Goal: Task Accomplishment & Management: Manage account settings

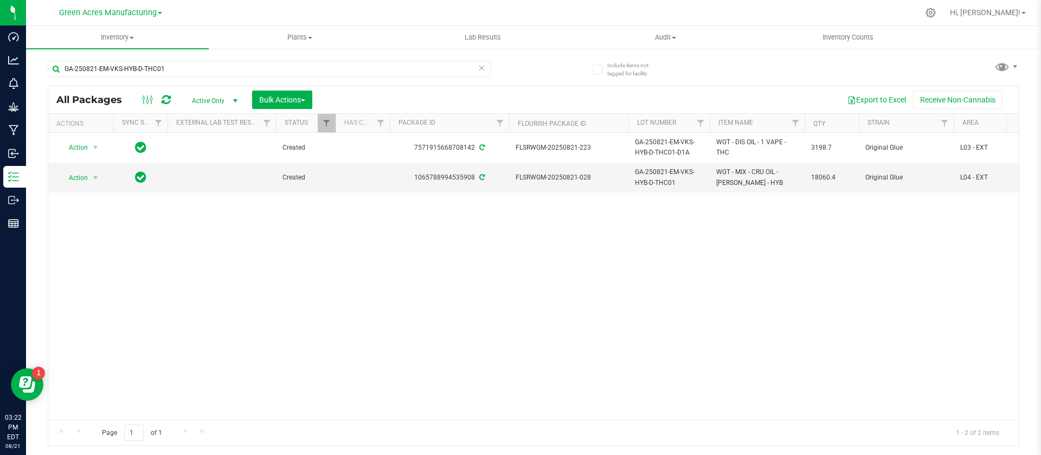
click at [790, 332] on div "Action Action Adjust qty Create package Edit attributes Global inventory Locate…" at bounding box center [533, 276] width 971 height 287
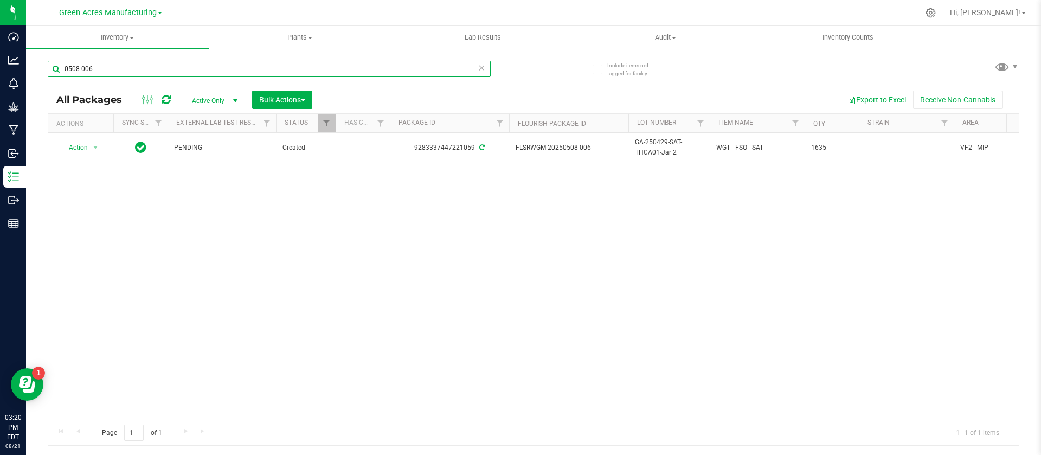
click at [124, 72] on input "0508-006" at bounding box center [269, 69] width 443 height 16
type input "821-003"
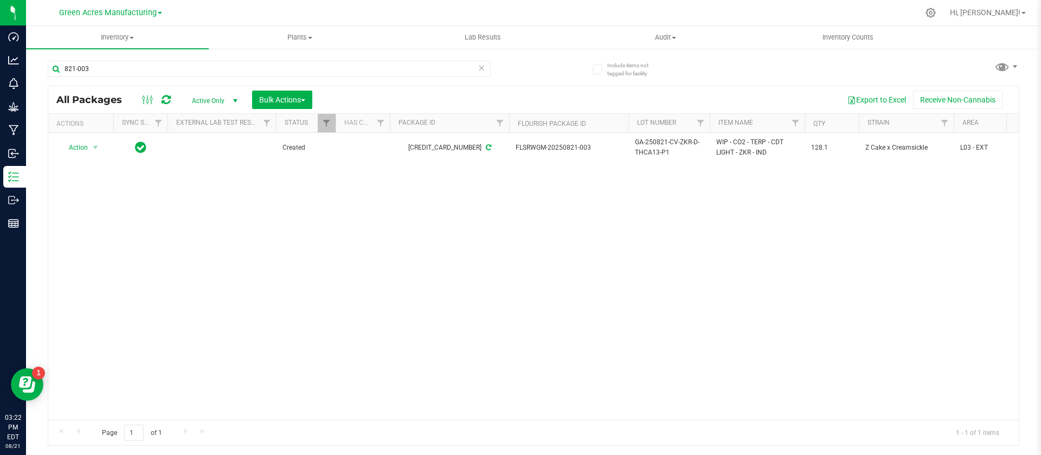
click at [473, 350] on div "Action Action Adjust qty Create package Edit attributes Global inventory Locate…" at bounding box center [533, 276] width 971 height 287
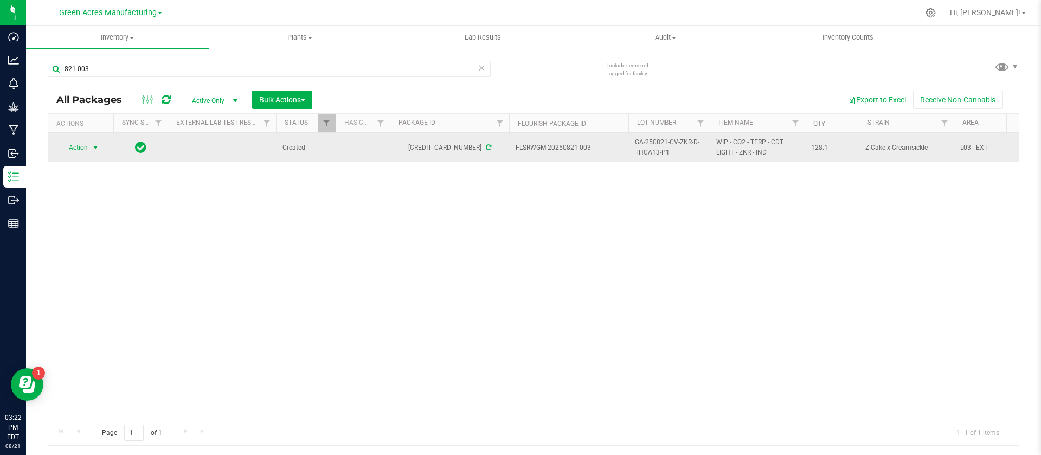
click at [75, 147] on span "Action" at bounding box center [73, 147] width 29 height 15
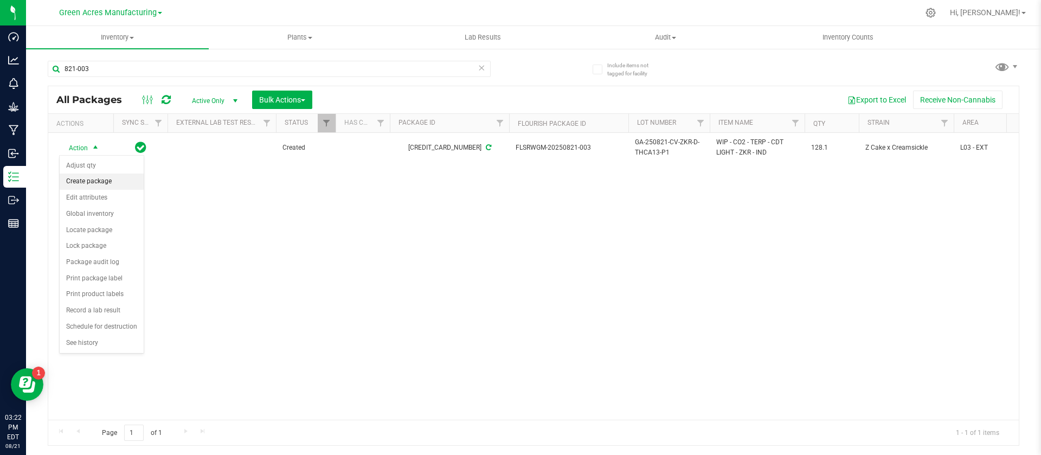
click at [85, 184] on li "Create package" at bounding box center [102, 182] width 84 height 16
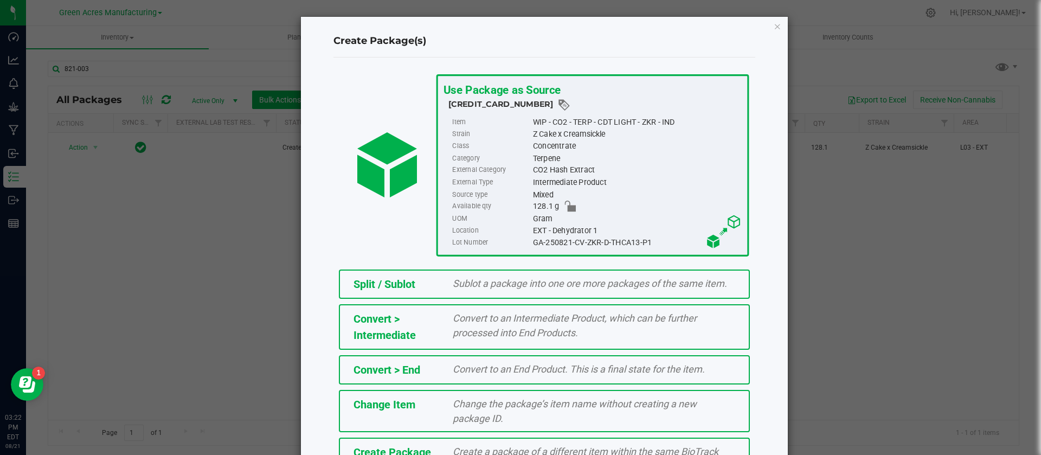
scroll to position [74, 0]
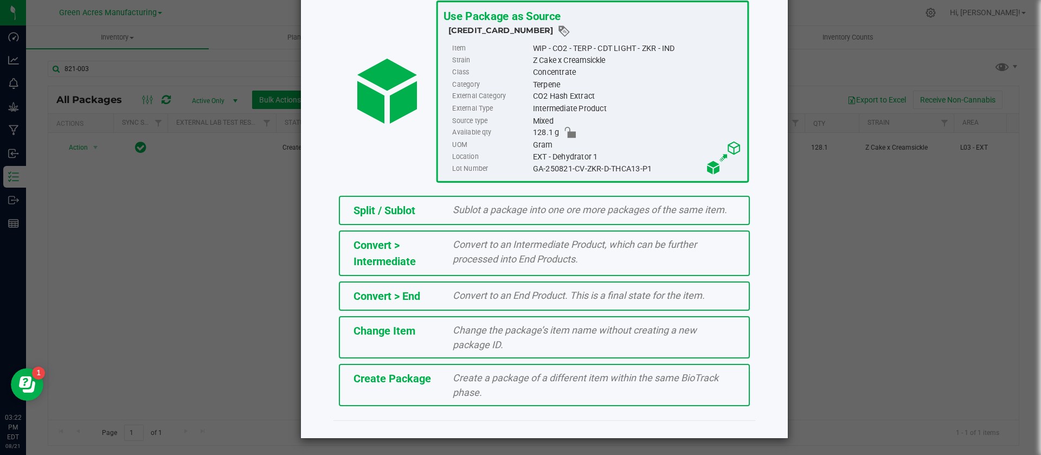
click at [521, 385] on div "Create a package of a different item within the same BioTrack phase." at bounding box center [594, 384] width 299 height 29
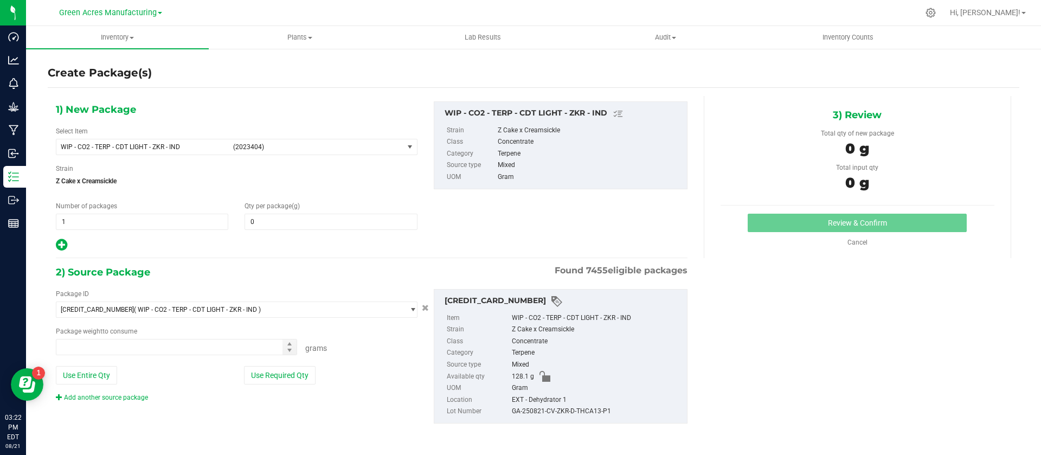
type input "0.0000"
type input "0.0000 g"
click at [259, 145] on span "(2023404)" at bounding box center [316, 147] width 166 height 8
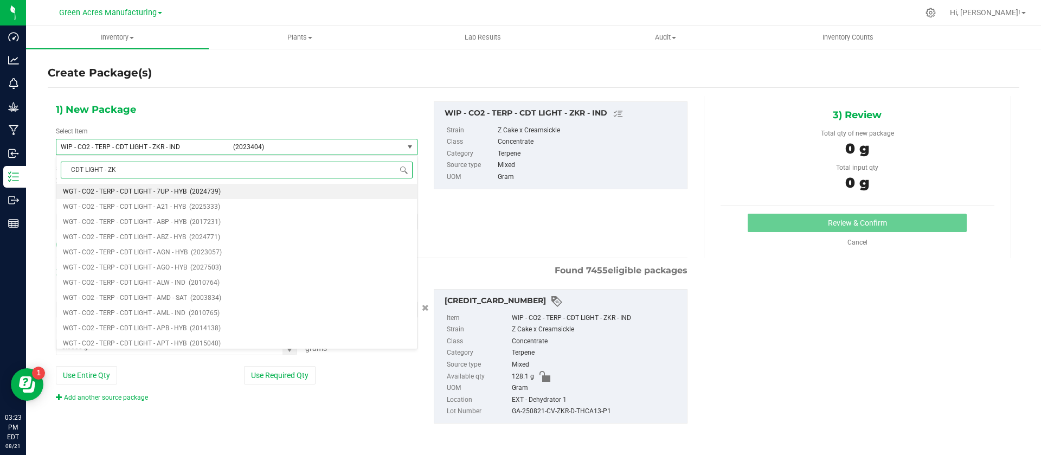
type input "CDT LIGHT - ZKR"
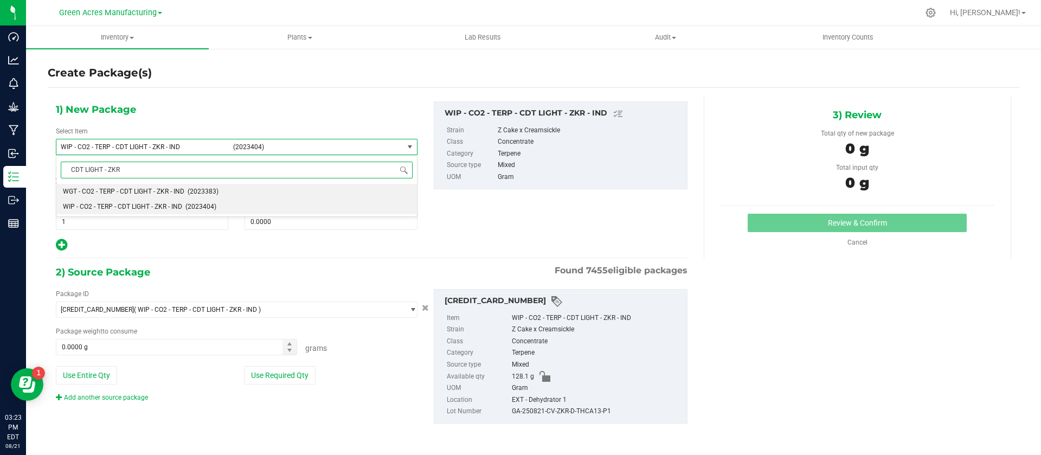
click at [199, 183] on div "CDT LIGHT - ZKR Type item name WGT - CO2 - TERP - CDT LIGHT - ZKR - IND (202338…" at bounding box center [237, 186] width 362 height 62
click at [198, 190] on span "(2023383)" at bounding box center [203, 192] width 31 height 8
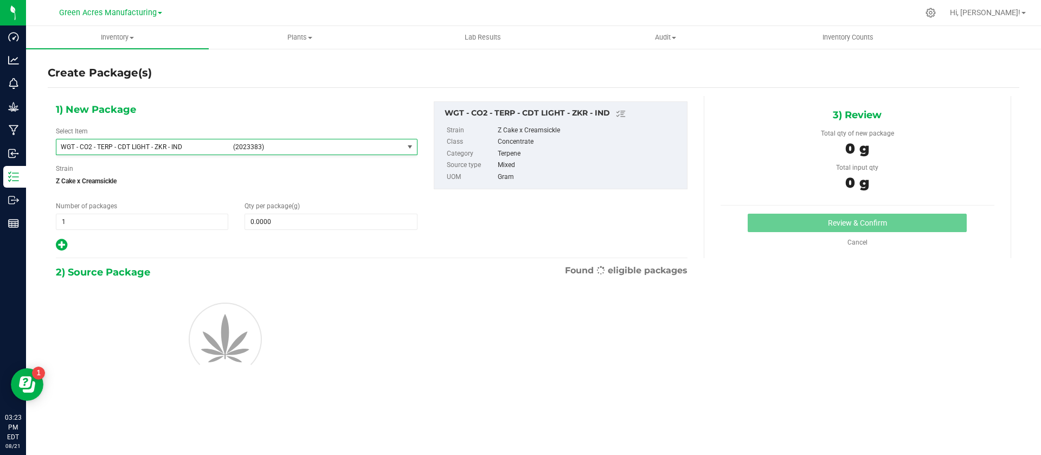
type input "0.0000"
click at [269, 220] on span at bounding box center [331, 222] width 172 height 16
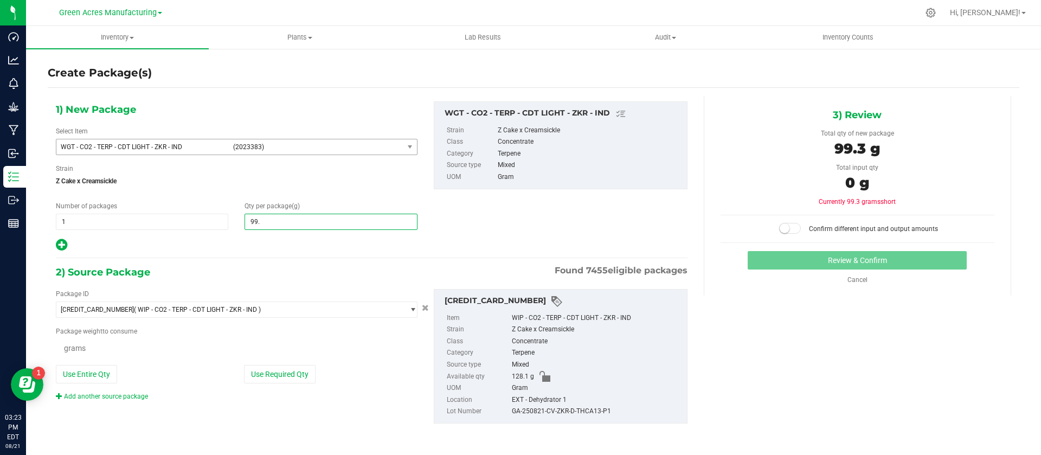
type input "99.3"
type input "99.3000"
click at [268, 373] on button "Use Required Qty" at bounding box center [280, 375] width 72 height 18
type input "99.3000 g"
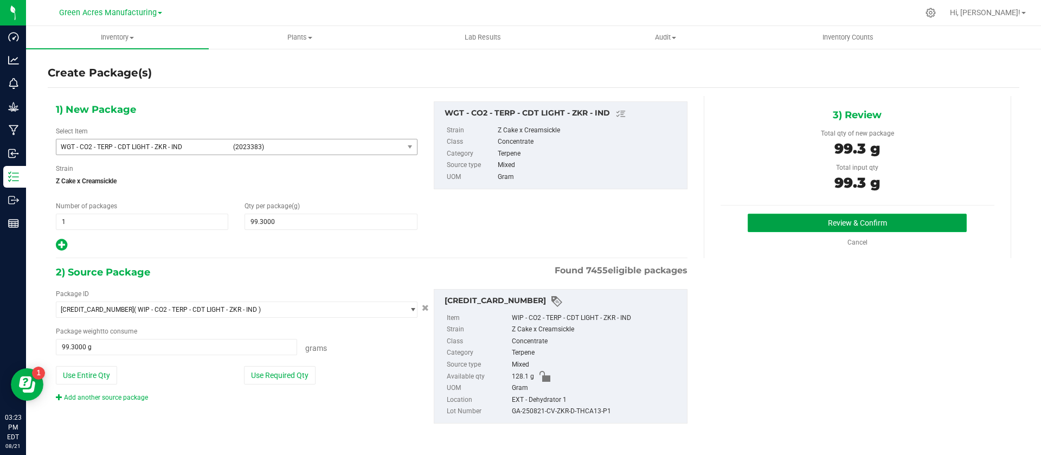
click at [801, 230] on button "Review & Confirm" at bounding box center [857, 223] width 219 height 18
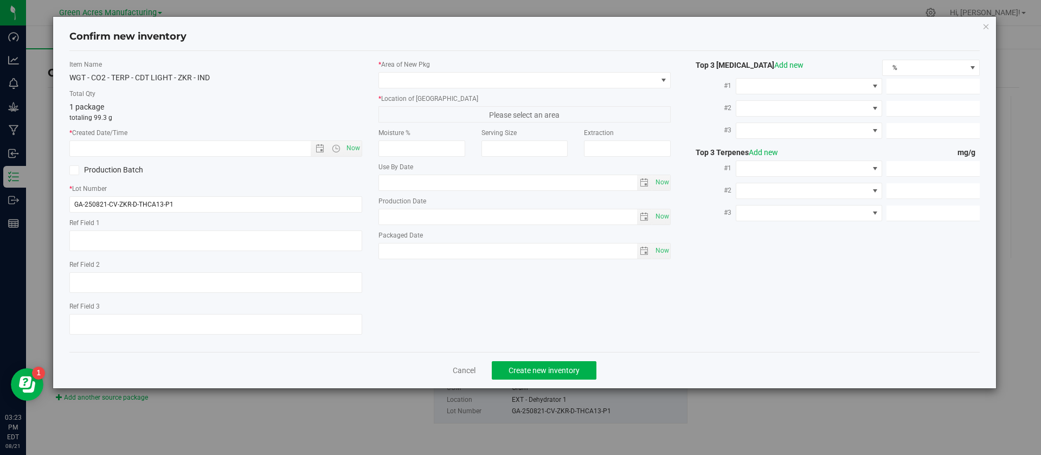
type textarea "21.3%/2.12% Terps"
type textarea ".172"
click at [359, 151] on span "Now" at bounding box center [353, 148] width 18 height 16
type input "8/21/2025 3:23 PM"
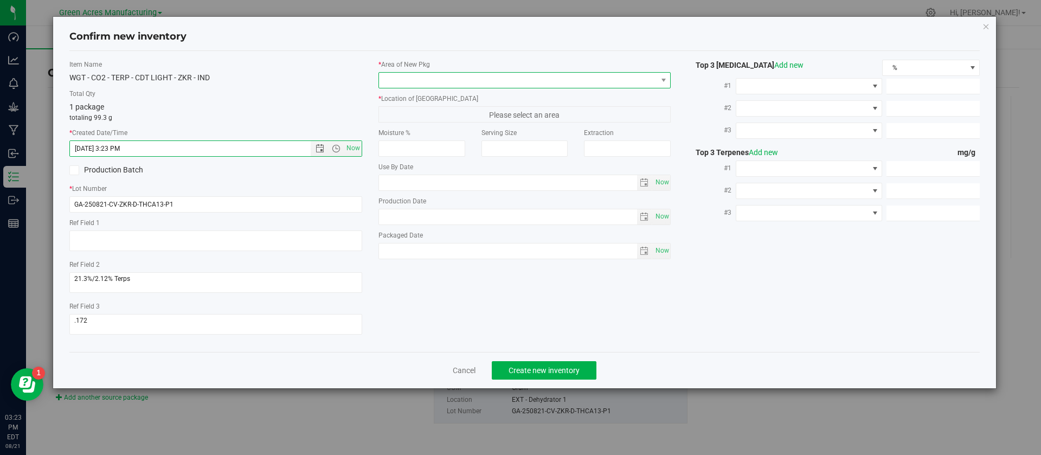
click at [394, 84] on span at bounding box center [518, 80] width 278 height 15
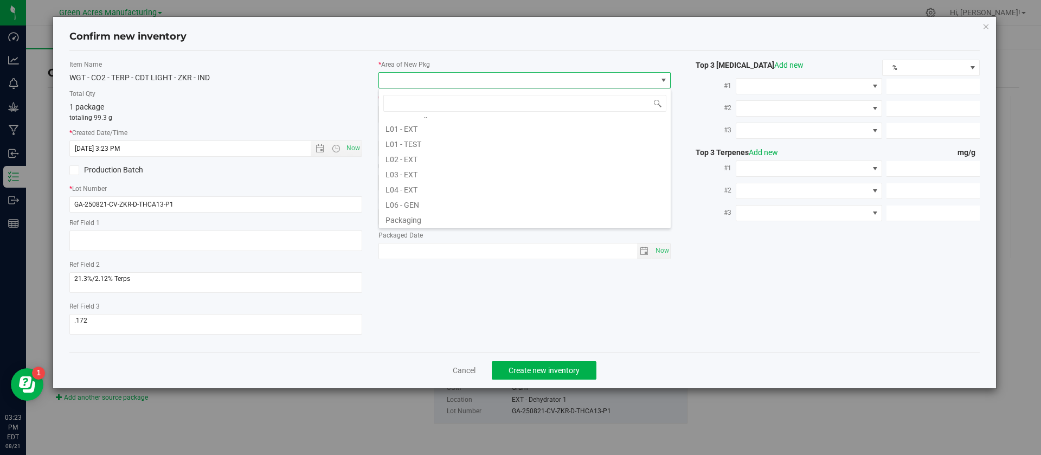
scroll to position [195, 0]
click at [405, 169] on li "L03 - EXT" at bounding box center [525, 172] width 292 height 15
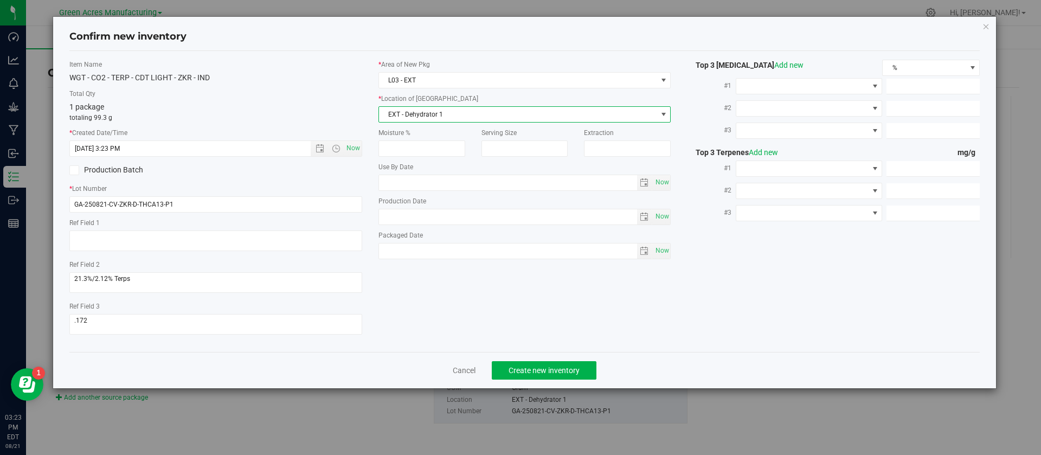
click at [408, 116] on span "EXT - Dehydrator 1" at bounding box center [518, 114] width 278 height 15
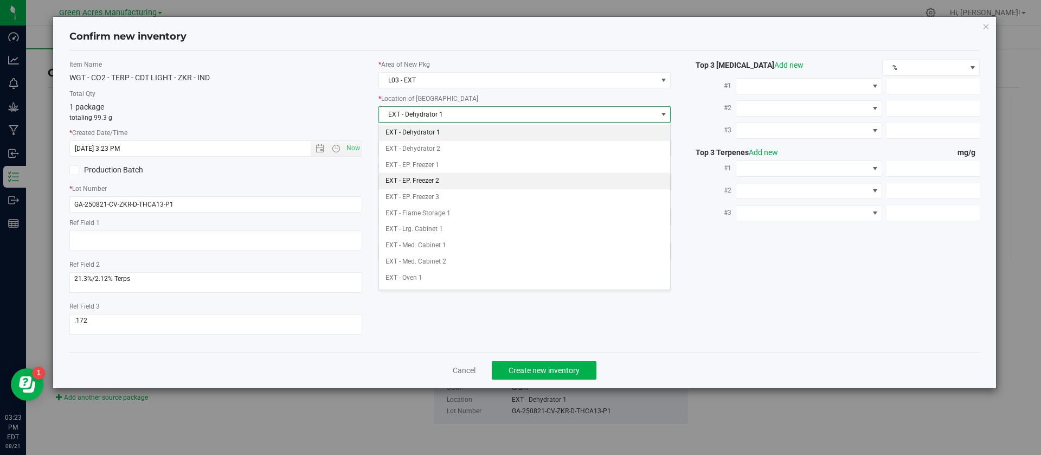
click at [423, 177] on li "EXT - EP. Freezer 2" at bounding box center [525, 181] width 292 height 16
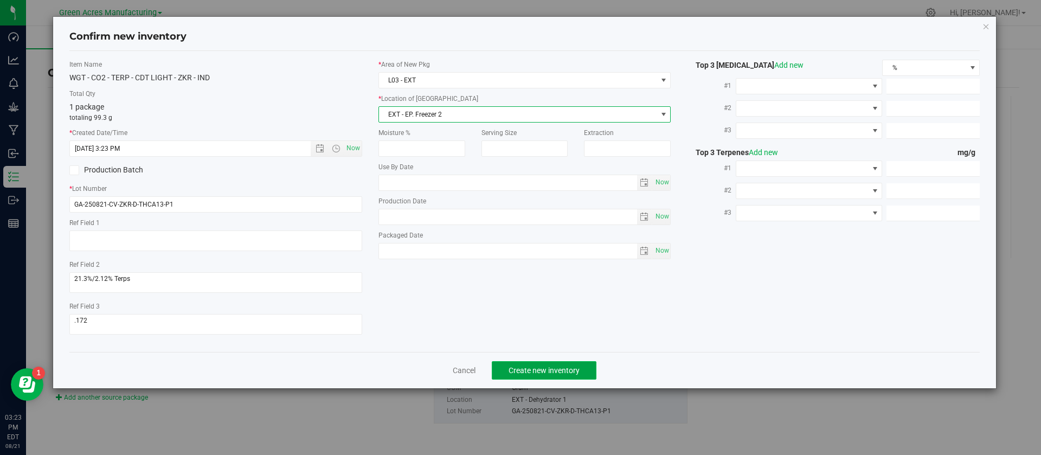
click at [529, 376] on button "Create new inventory" at bounding box center [544, 370] width 105 height 18
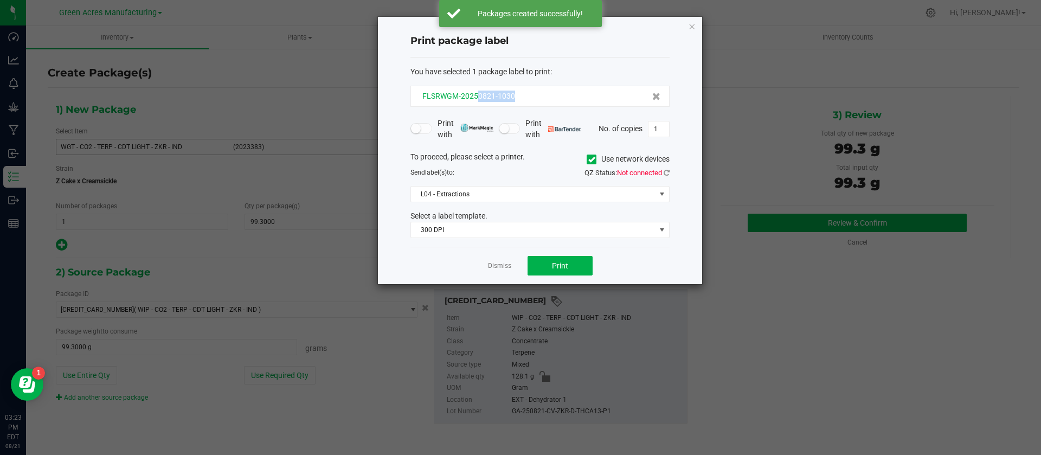
drag, startPoint x: 517, startPoint y: 95, endPoint x: 478, endPoint y: 99, distance: 39.2
click at [478, 99] on div "FLSRWGM-20250821-1030" at bounding box center [540, 96] width 241 height 11
copy span "0821-1030"
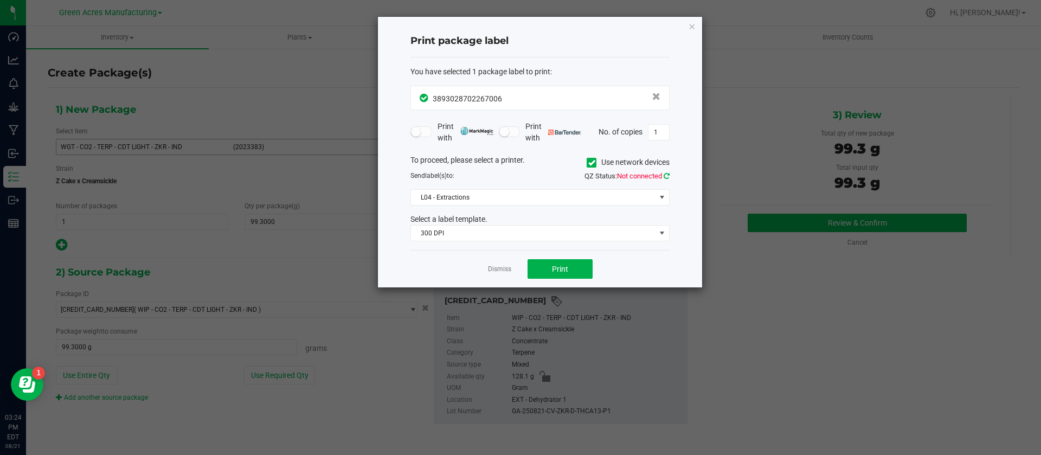
click at [669, 175] on icon at bounding box center [667, 175] width 6 height 7
click at [623, 189] on span "L04 - Extractions" at bounding box center [540, 197] width 259 height 16
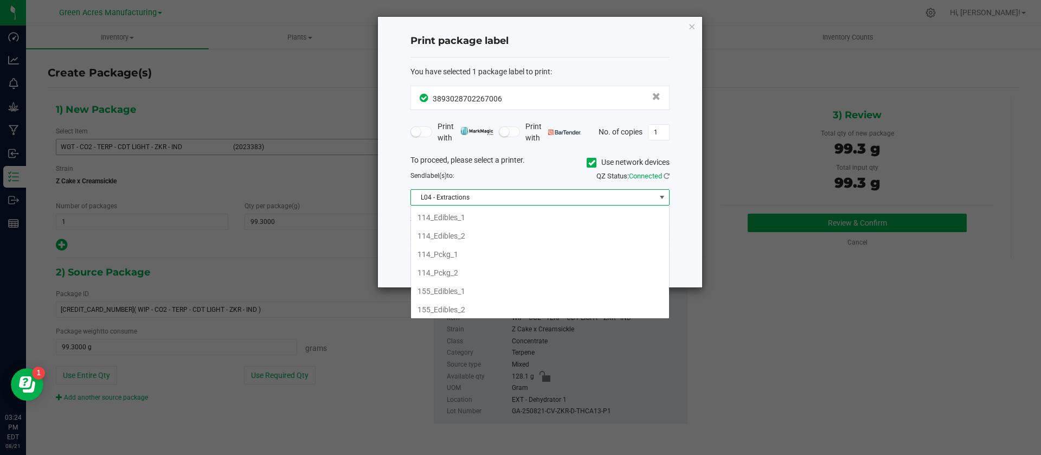
scroll to position [16, 259]
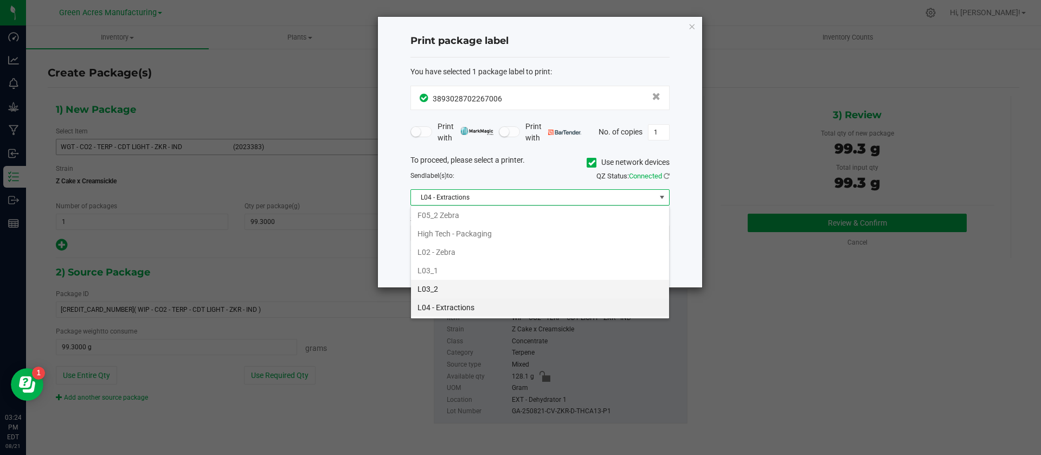
click at [581, 287] on li "L03_2" at bounding box center [540, 289] width 258 height 18
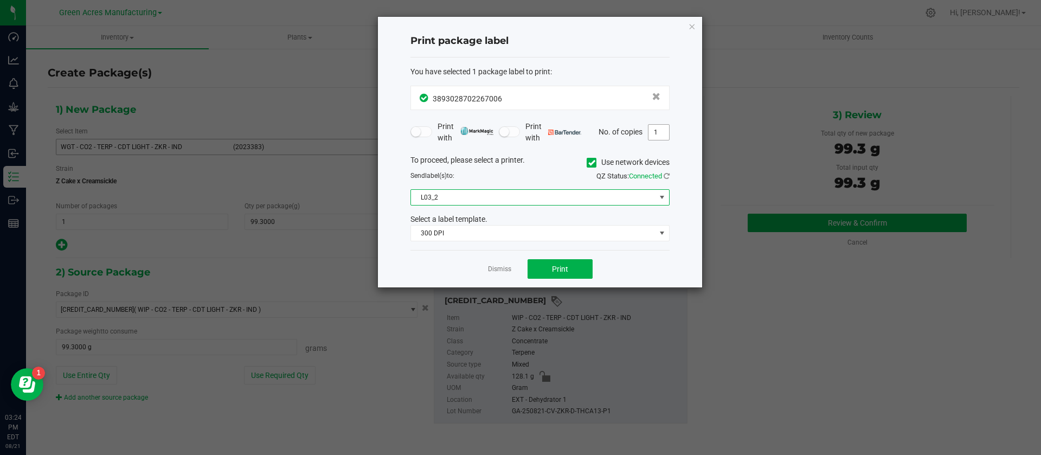
click at [657, 130] on input "1" at bounding box center [659, 132] width 21 height 15
type input "2"
click at [570, 261] on button "Print" at bounding box center [560, 269] width 65 height 20
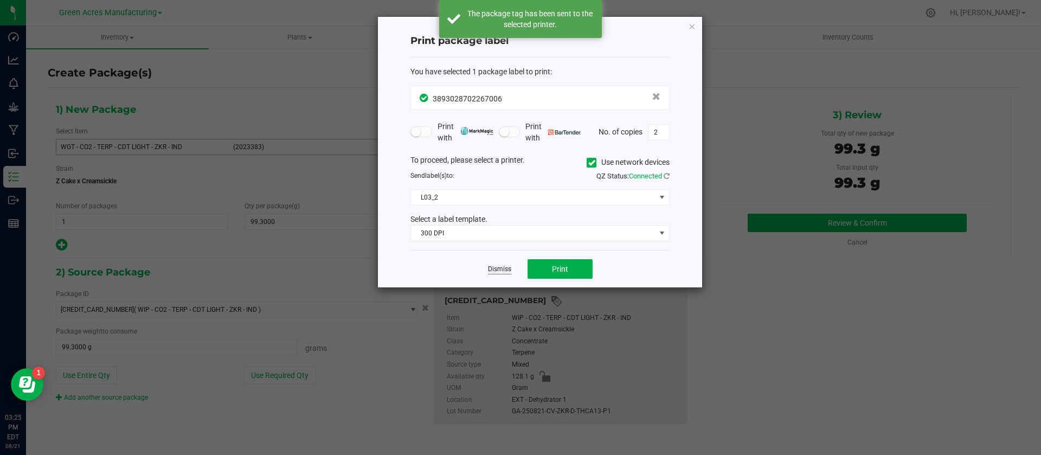
click at [508, 270] on link "Dismiss" at bounding box center [499, 269] width 23 height 9
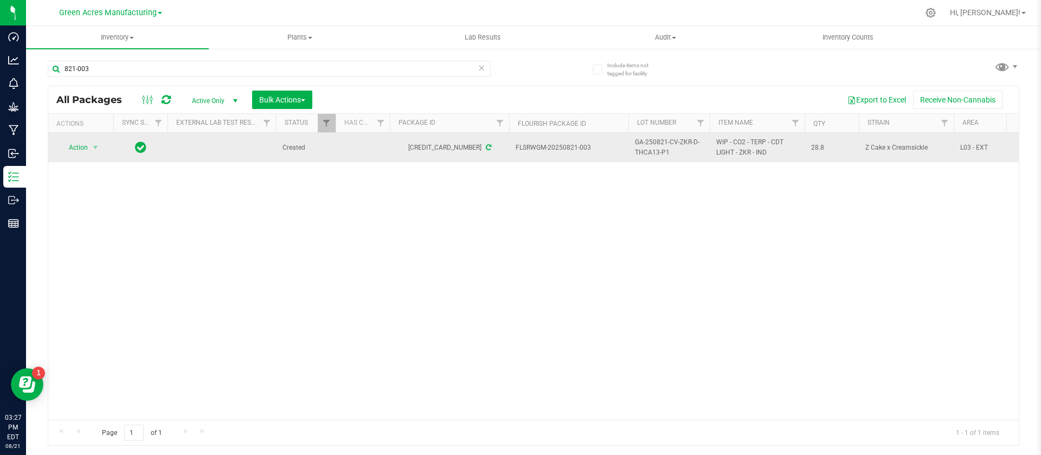
click at [80, 137] on td "Action Action Adjust qty Create package Edit attributes Global inventory Locate…" at bounding box center [80, 147] width 65 height 29
click at [80, 143] on span "Action" at bounding box center [73, 147] width 29 height 15
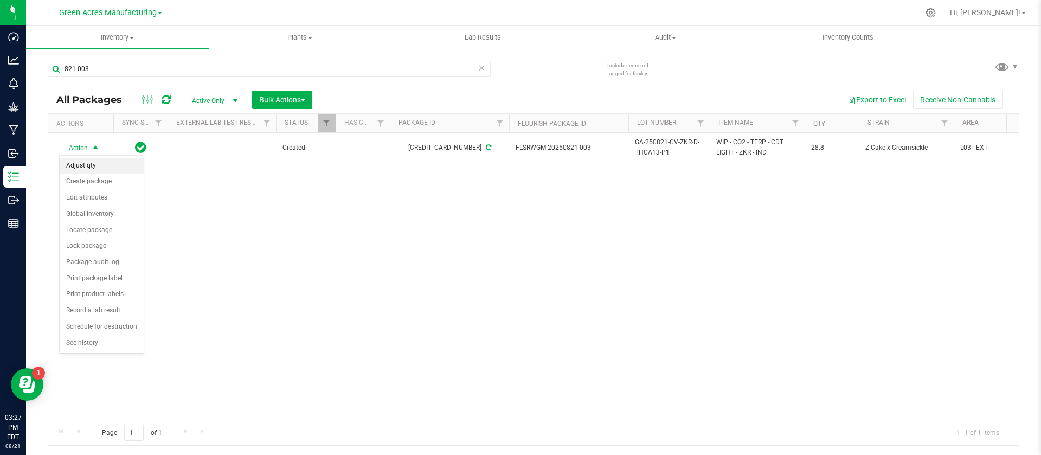
click at [85, 163] on li "Adjust qty" at bounding box center [102, 166] width 84 height 16
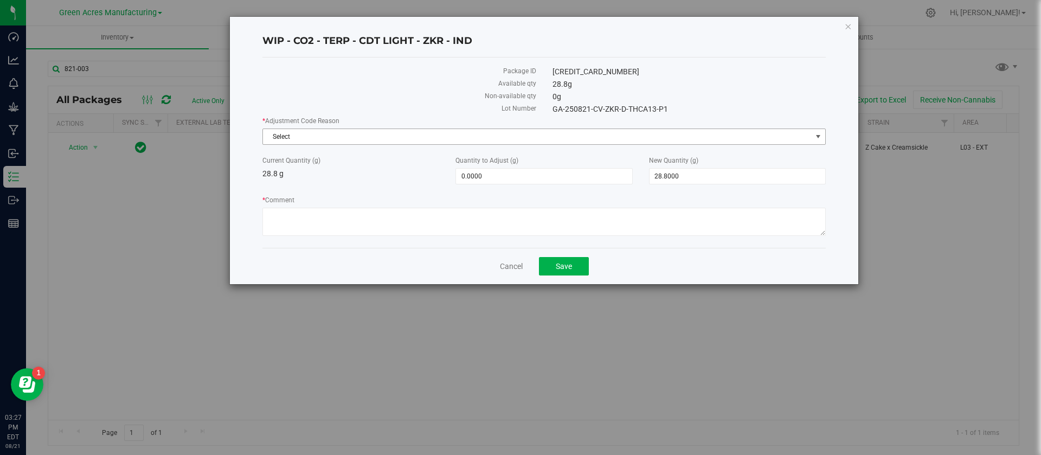
click at [441, 144] on span "Select" at bounding box center [537, 136] width 549 height 15
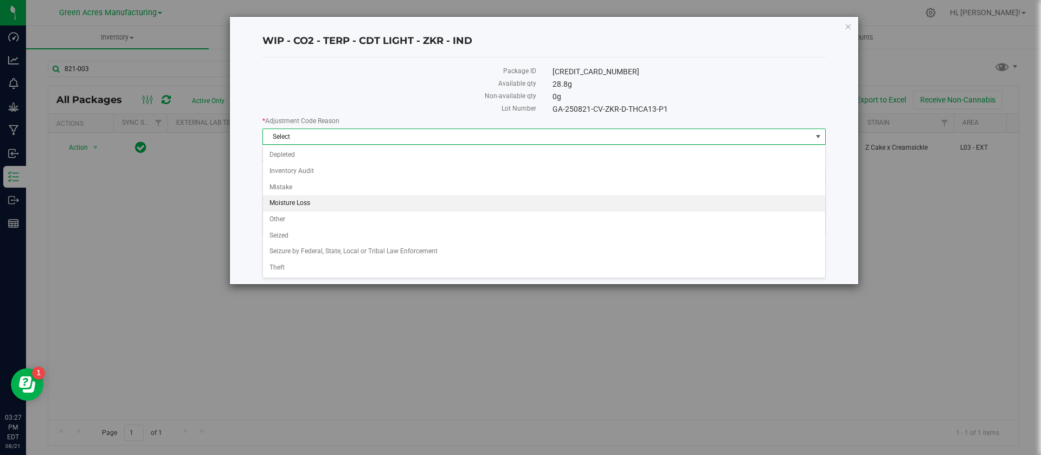
click at [377, 205] on li "Moisture Loss" at bounding box center [544, 203] width 562 height 16
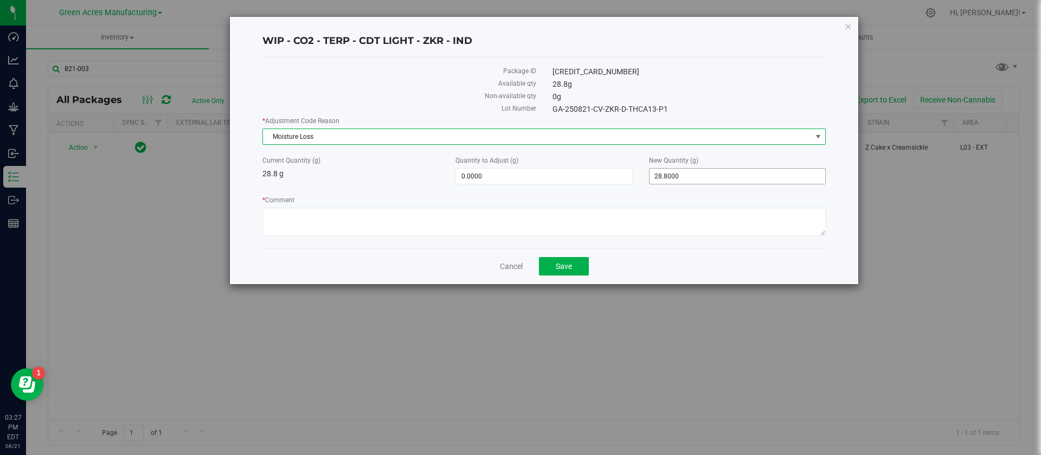
click at [702, 176] on span "28.8000 28.8" at bounding box center [737, 176] width 177 height 16
click at [702, 176] on input "28.8" at bounding box center [738, 176] width 176 height 15
type input "0"
type input "-28.8000"
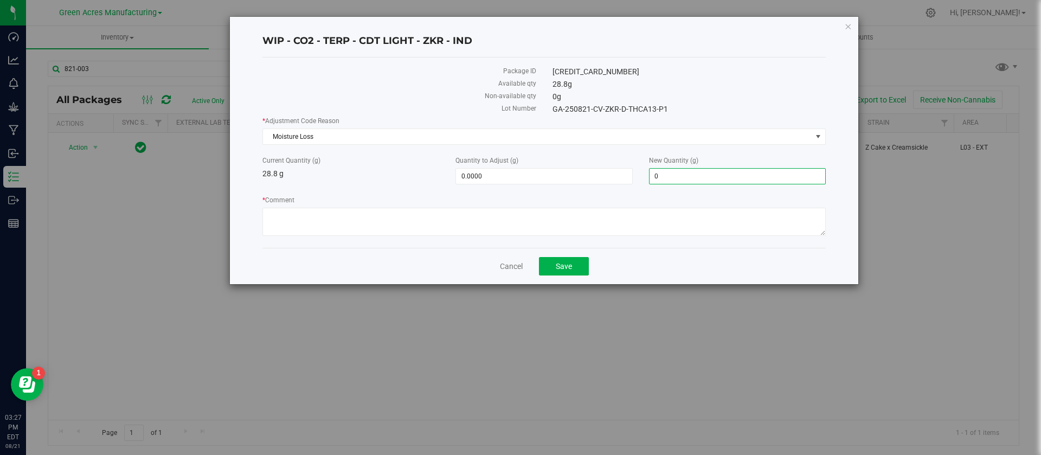
type input "0.0000"
click at [686, 200] on label "* Comment" at bounding box center [545, 200] width 564 height 10
click at [686, 208] on textarea "* Comment" at bounding box center [545, 222] width 564 height 28
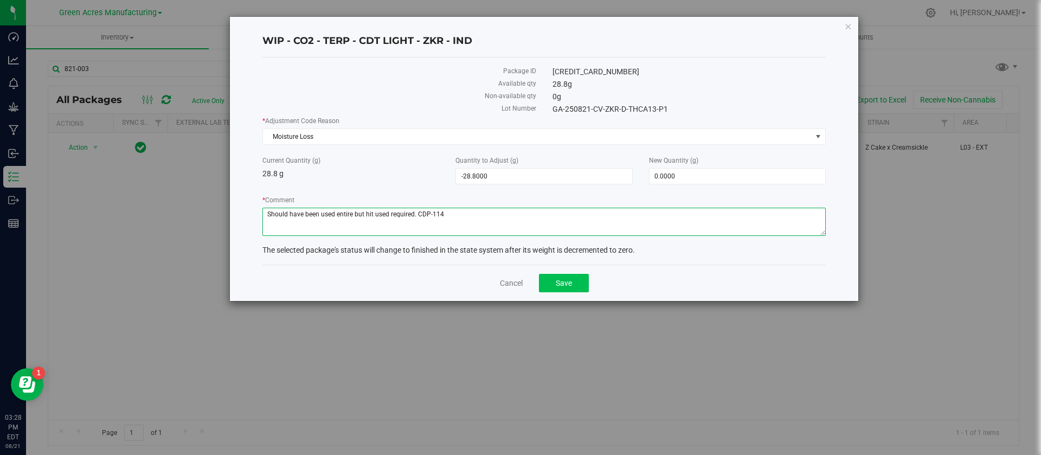
type textarea "Should have been used entire but hit used required. CDP-114"
click at [560, 284] on span "Save" at bounding box center [564, 283] width 16 height 9
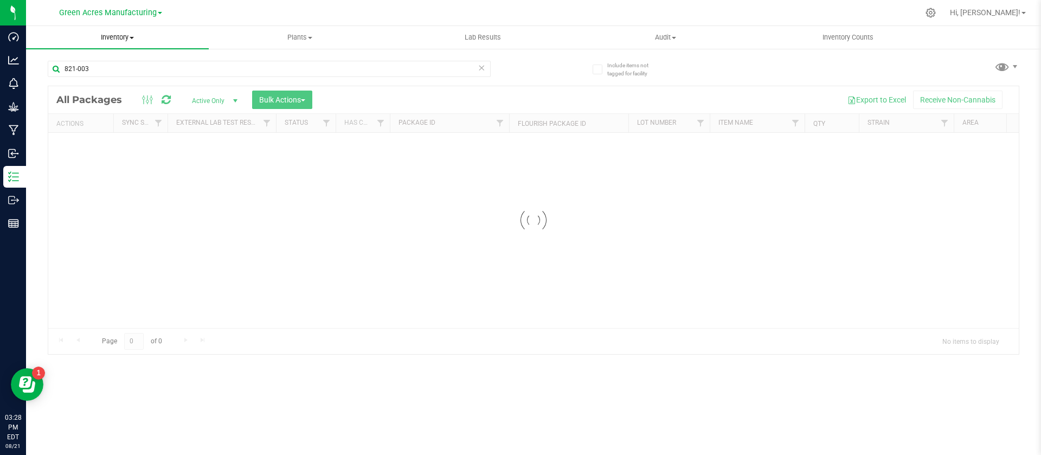
click at [117, 36] on span "Inventory" at bounding box center [117, 38] width 183 height 10
click at [79, 56] on div "Inventory All packages All inventory Waste log Create inventory From packages F…" at bounding box center [533, 240] width 1015 height 429
click at [118, 33] on span "Inventory" at bounding box center [117, 38] width 183 height 10
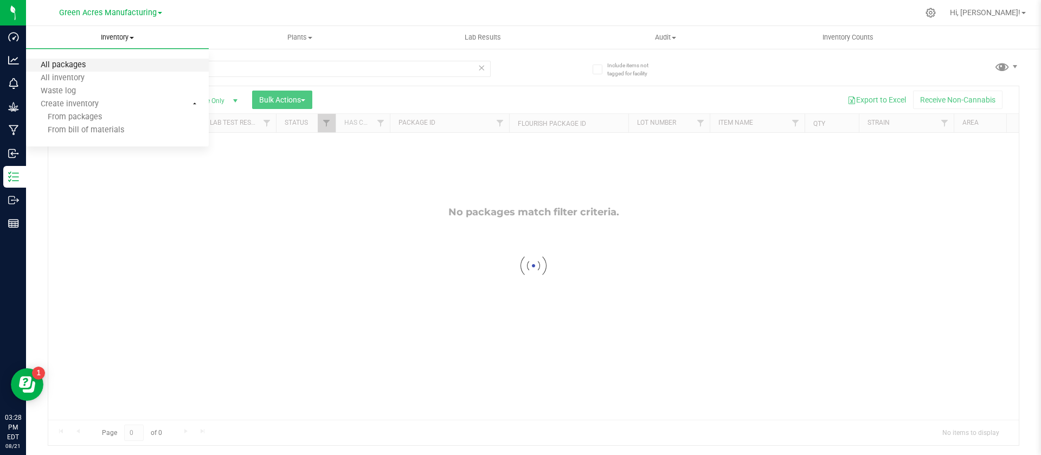
click at [73, 64] on span "All packages" at bounding box center [63, 65] width 74 height 9
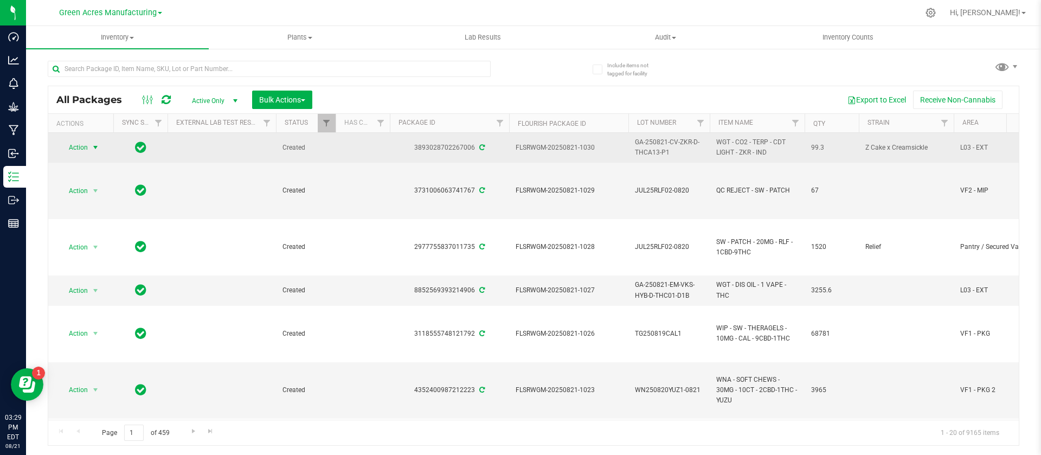
click at [95, 152] on span "select" at bounding box center [96, 147] width 14 height 15
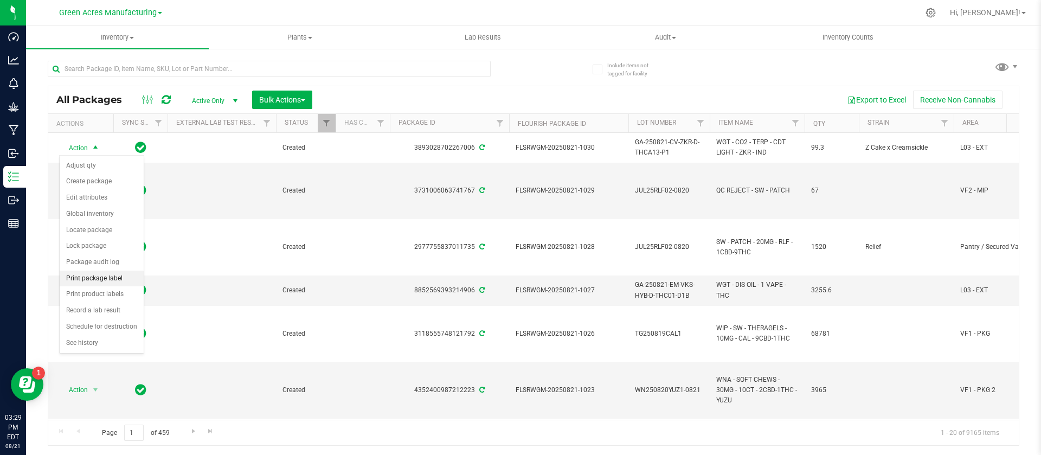
click at [111, 278] on li "Print package label" at bounding box center [102, 279] width 84 height 16
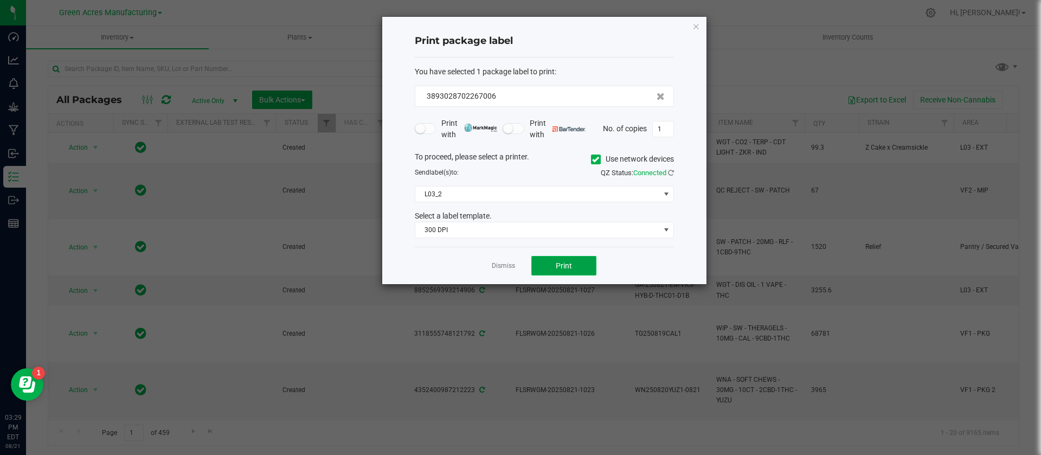
click at [546, 260] on button "Print" at bounding box center [564, 266] width 65 height 20
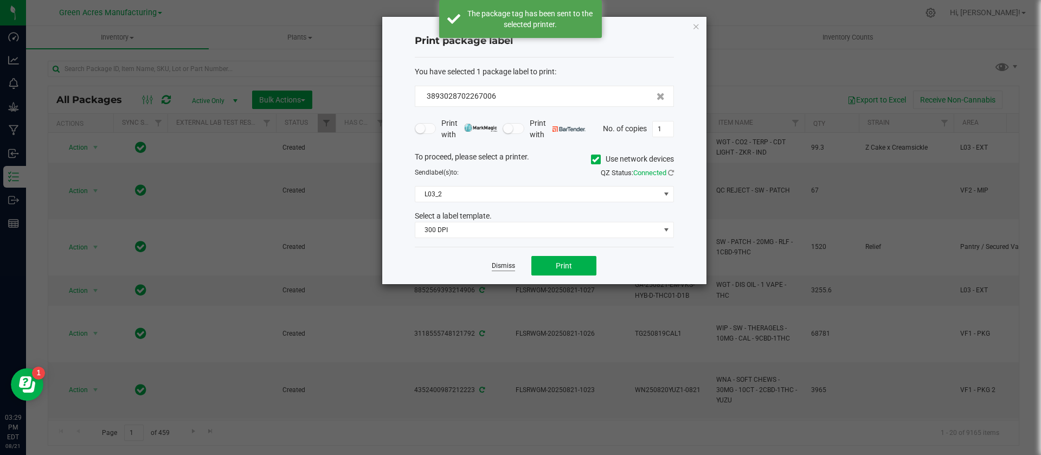
click at [511, 265] on link "Dismiss" at bounding box center [503, 265] width 23 height 9
